Goal: Navigation & Orientation: Find specific page/section

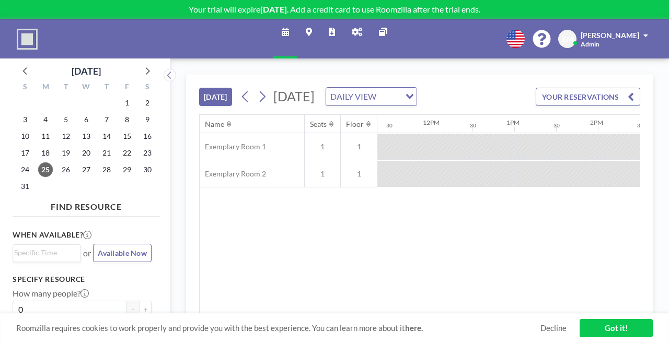
scroll to position [0, 951]
click at [355, 22] on link "Admin panel" at bounding box center [356, 38] width 27 height 39
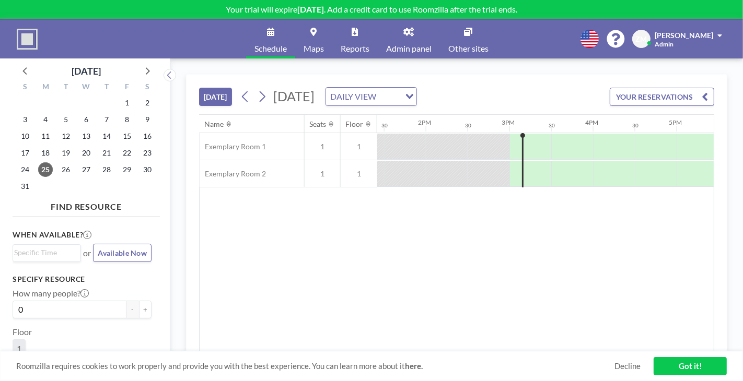
scroll to position [0, 1212]
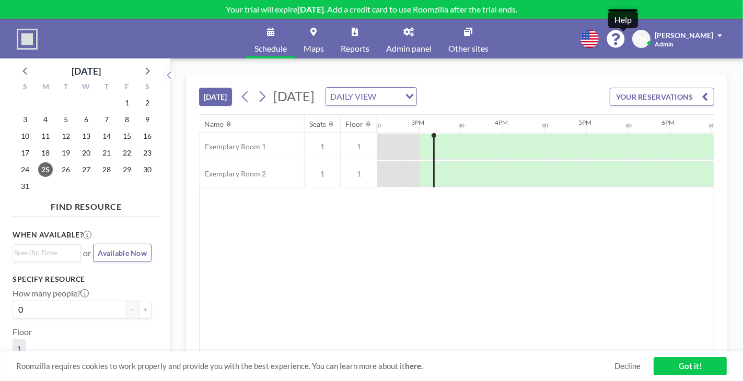
click at [624, 40] on icon at bounding box center [615, 39] width 18 height 18
click at [410, 29] on icon at bounding box center [409, 32] width 10 height 8
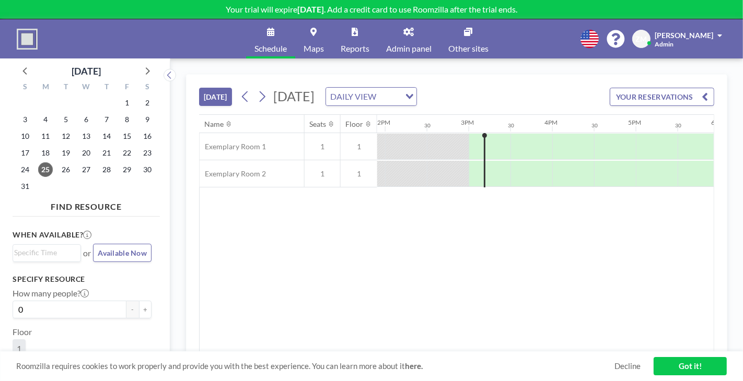
scroll to position [0, 1212]
